Goal: Information Seeking & Learning: Find specific fact

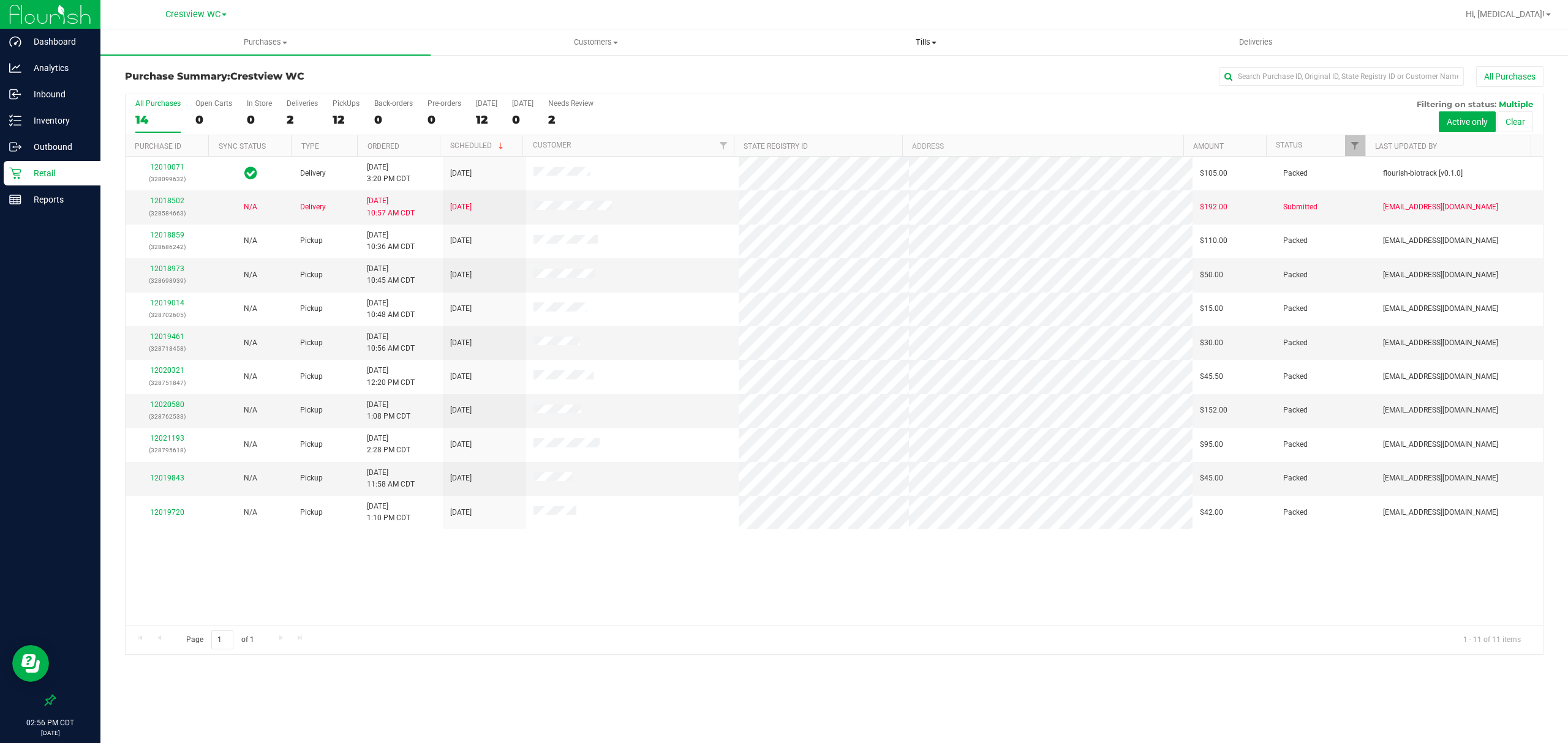
drag, startPoint x: 929, startPoint y: 43, endPoint x: 912, endPoint y: 52, distance: 19.2
click at [929, 43] on span "Tills" at bounding box center [926, 42] width 329 height 11
click at [841, 71] on span "Manage tills" at bounding box center [802, 74] width 83 height 10
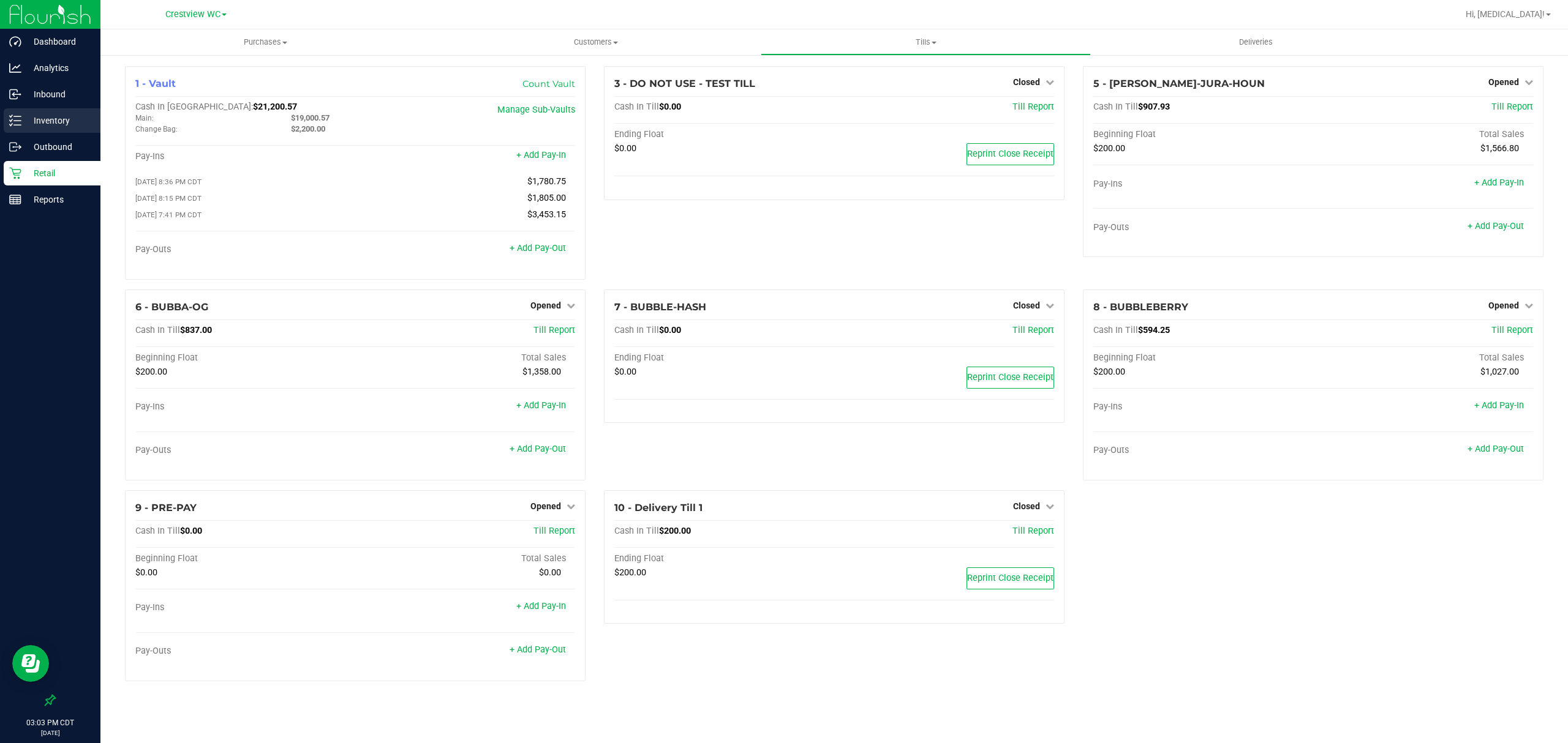
click at [58, 118] on p "Inventory" at bounding box center [58, 120] width 74 height 14
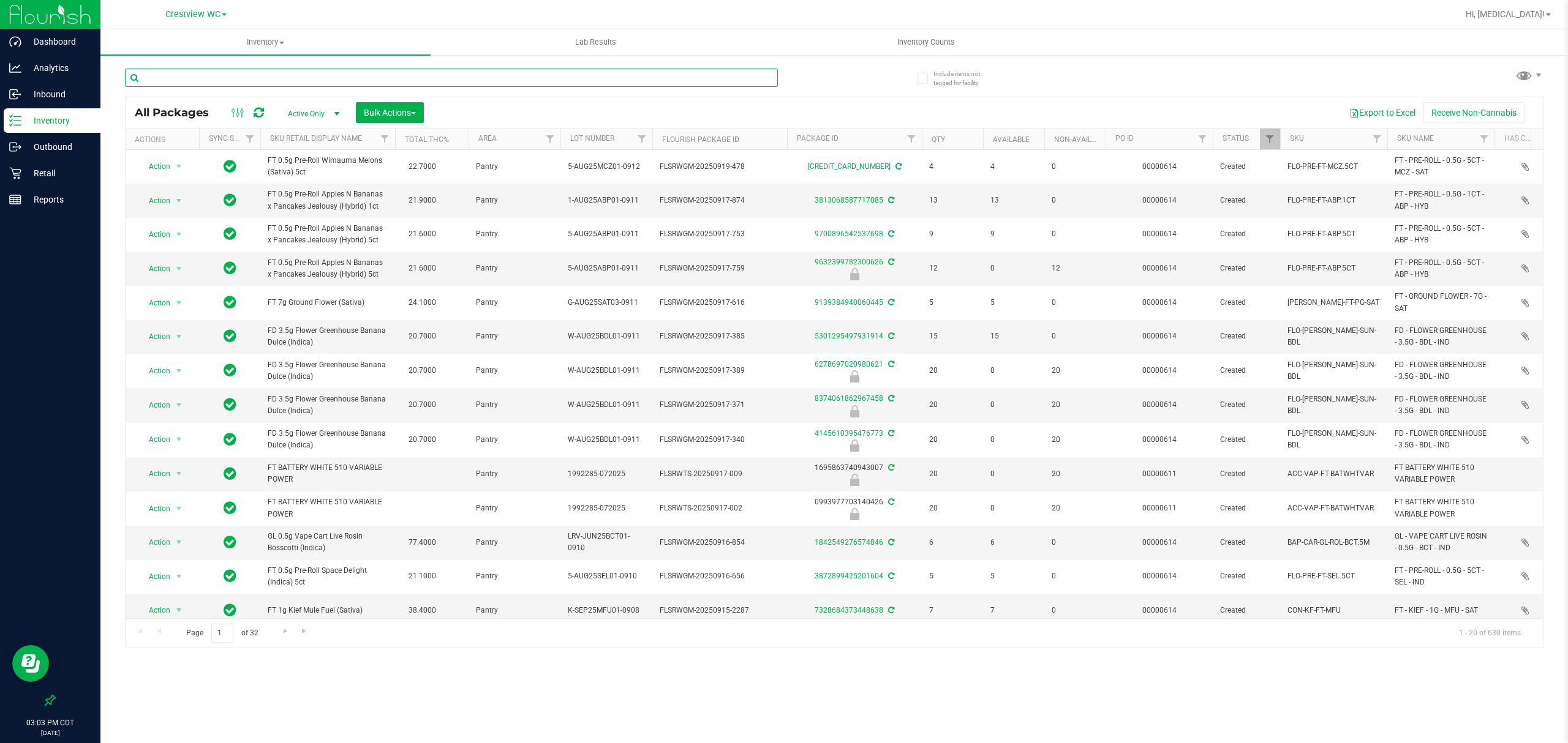
click at [363, 78] on input "text" at bounding box center [451, 78] width 653 height 19
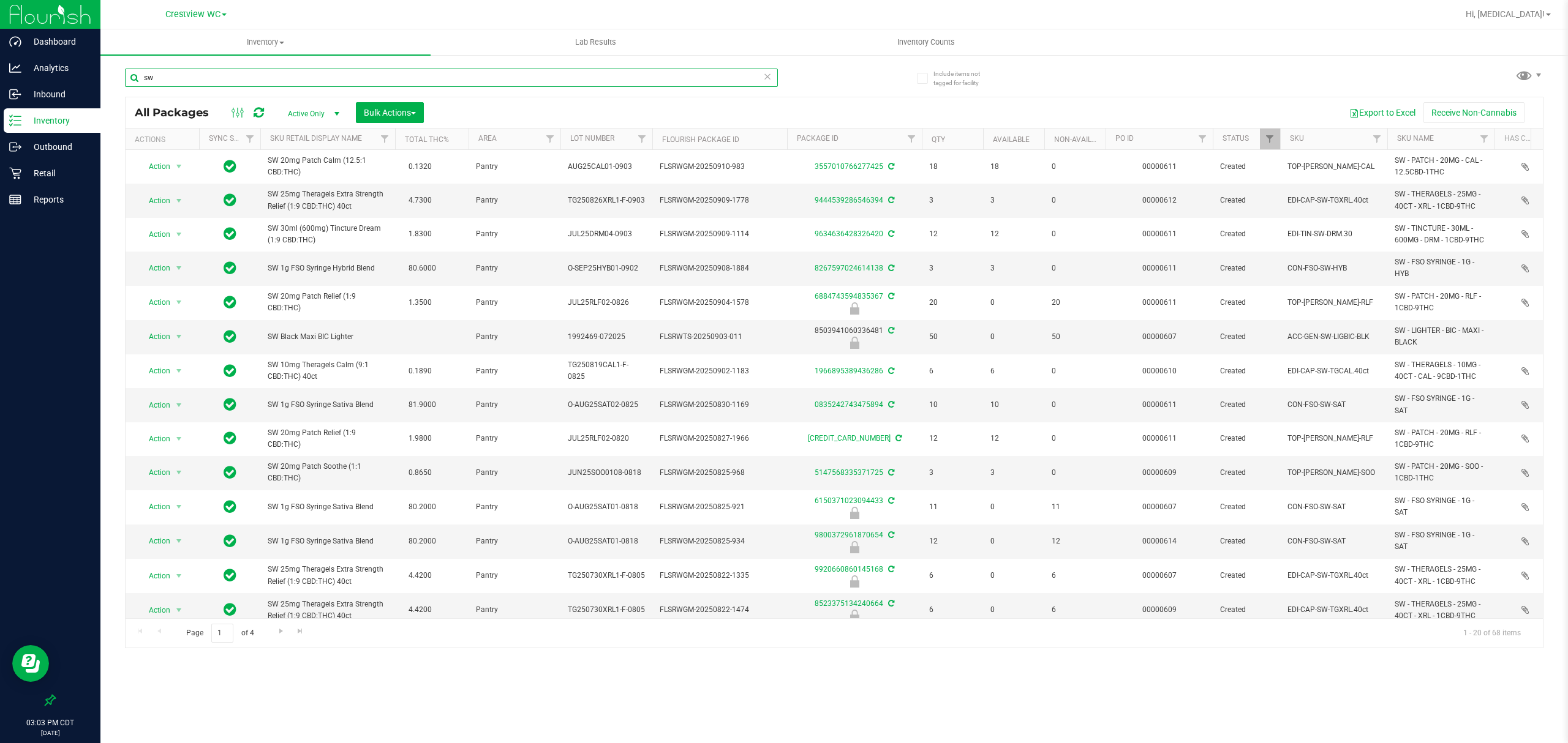
type input "s"
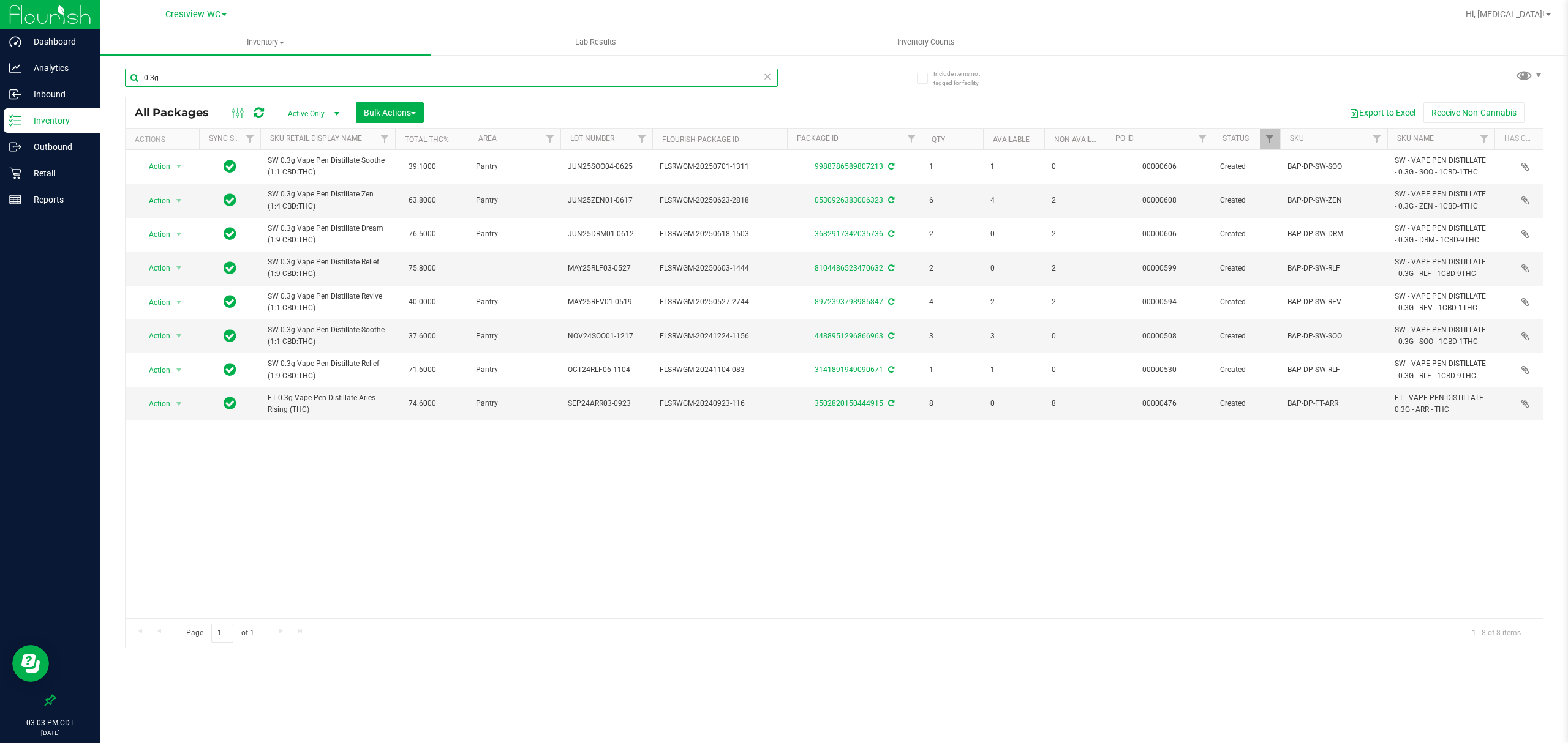
type input "0.3g"
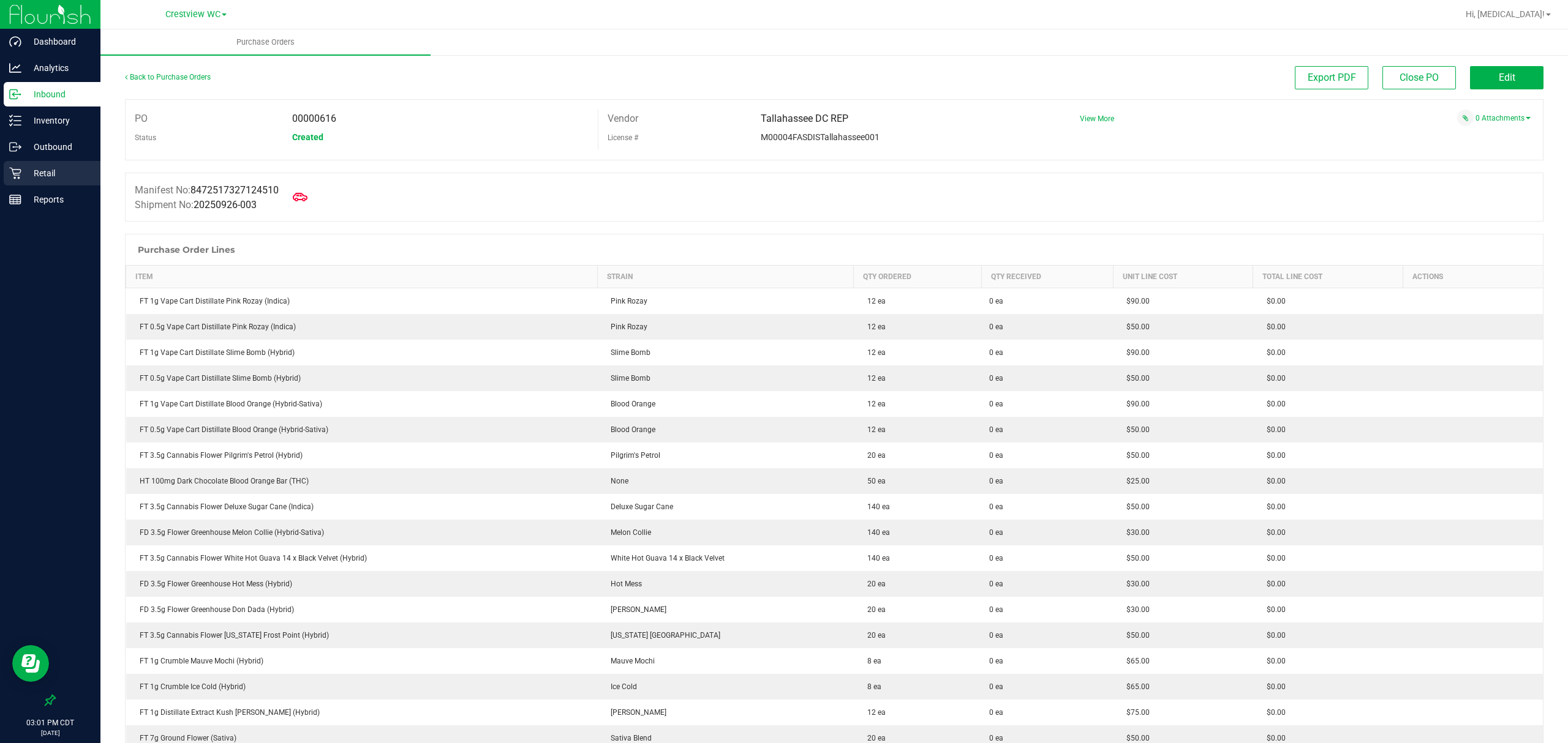
click at [52, 172] on p "Retail" at bounding box center [58, 173] width 74 height 14
